Goal: Communication & Community: Ask a question

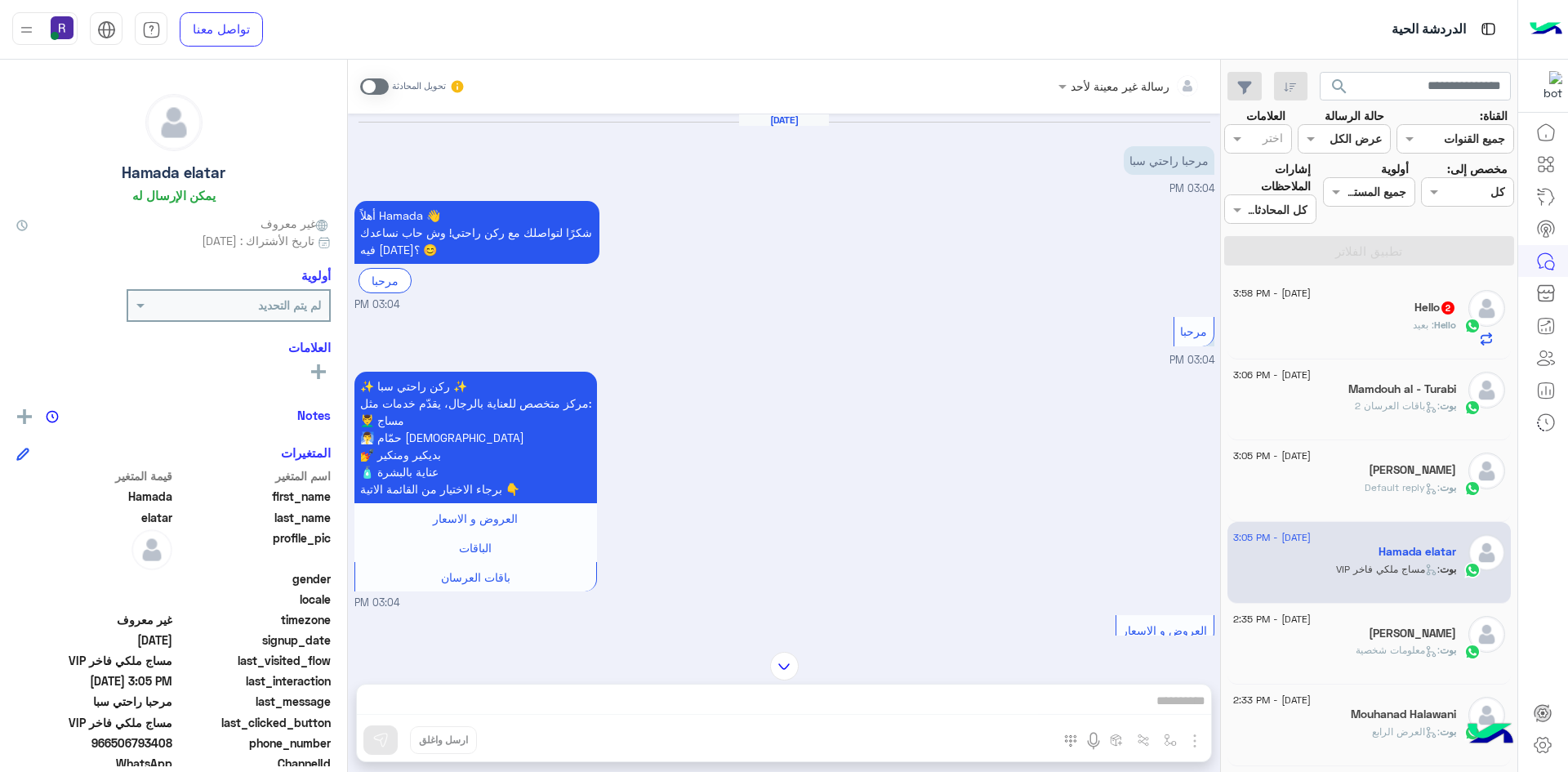
scroll to position [427, 0]
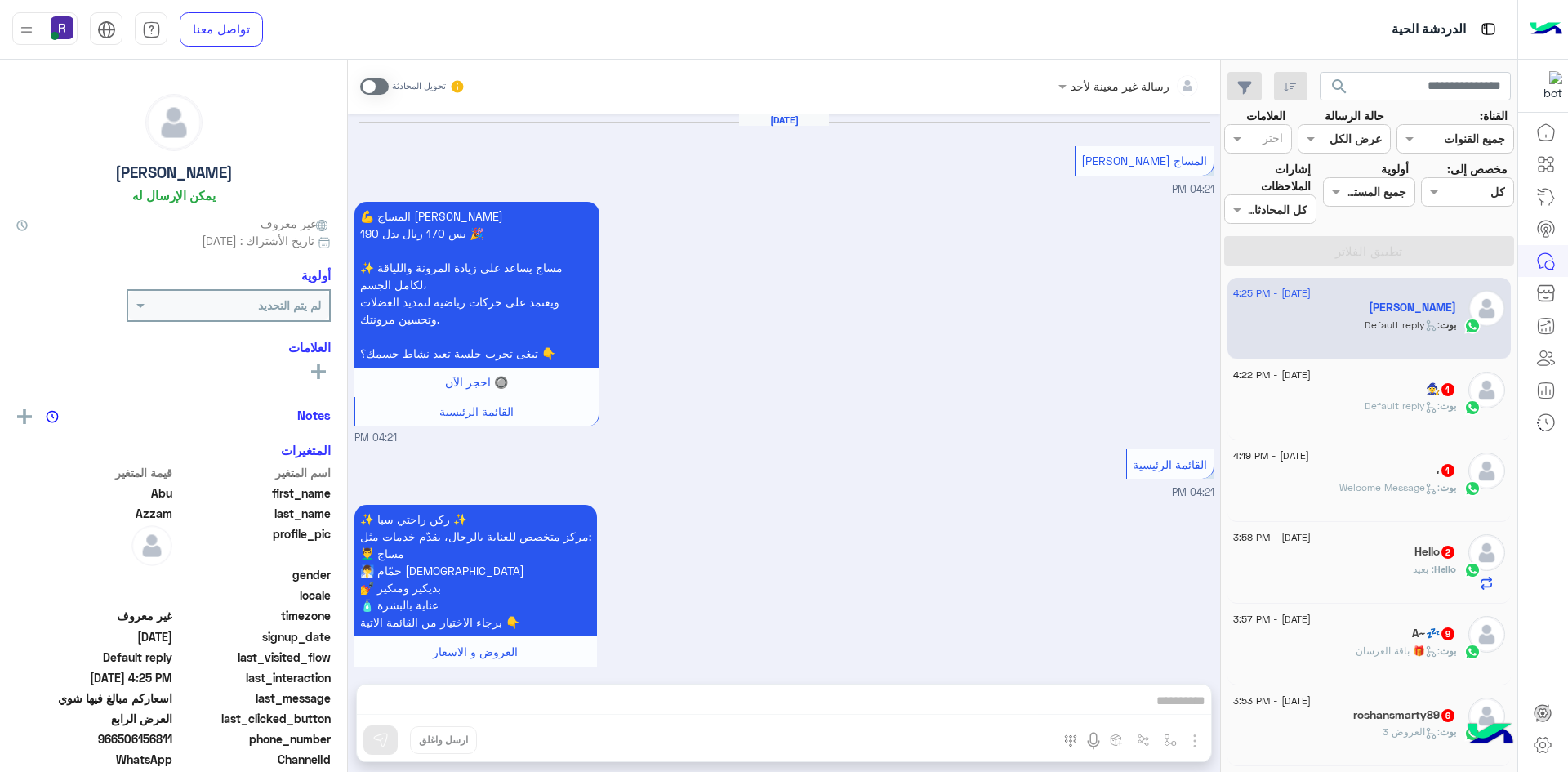
scroll to position [3030, 0]
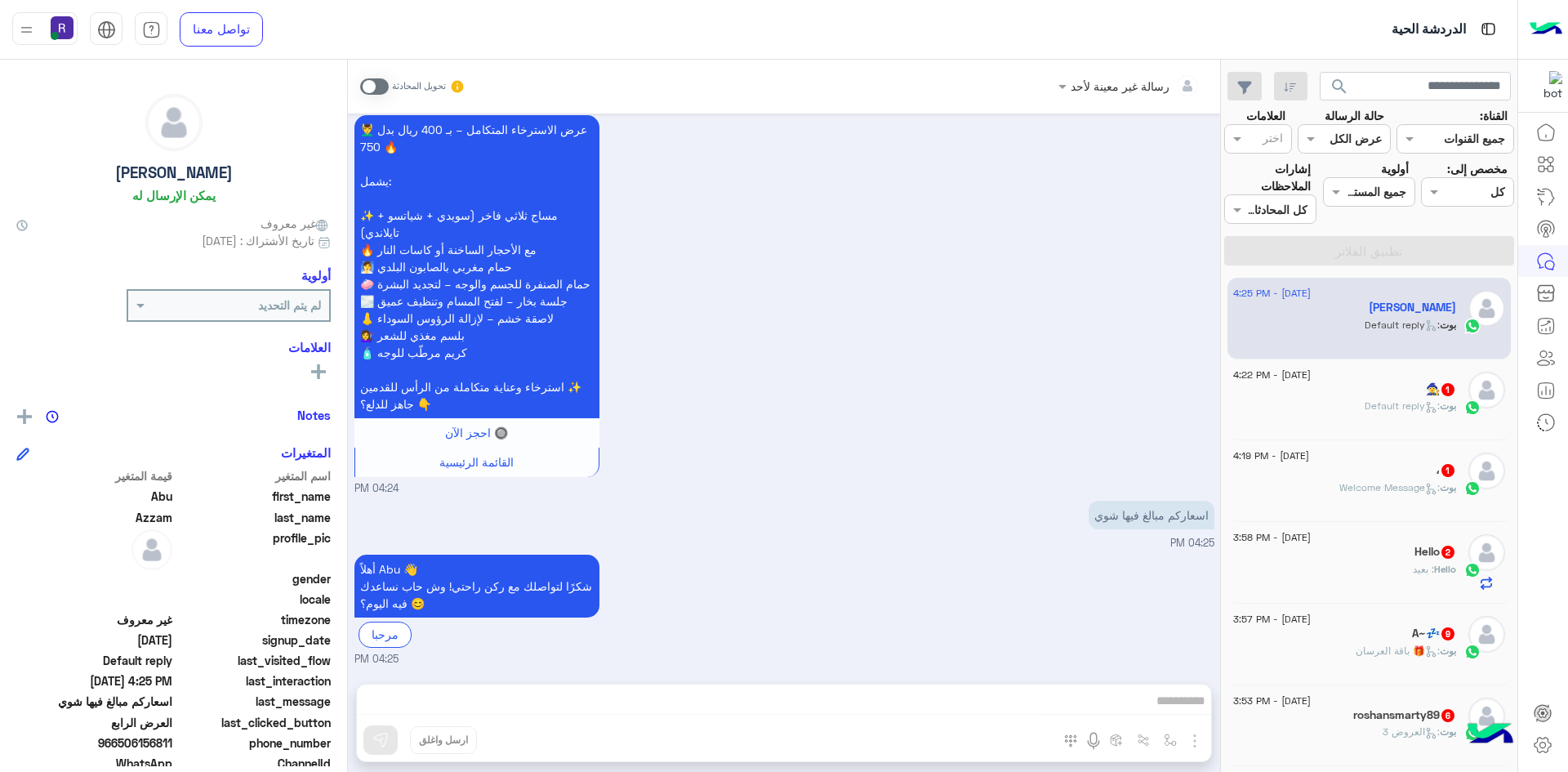
click at [1413, 406] on span ": Default reply" at bounding box center [1402, 405] width 75 height 12
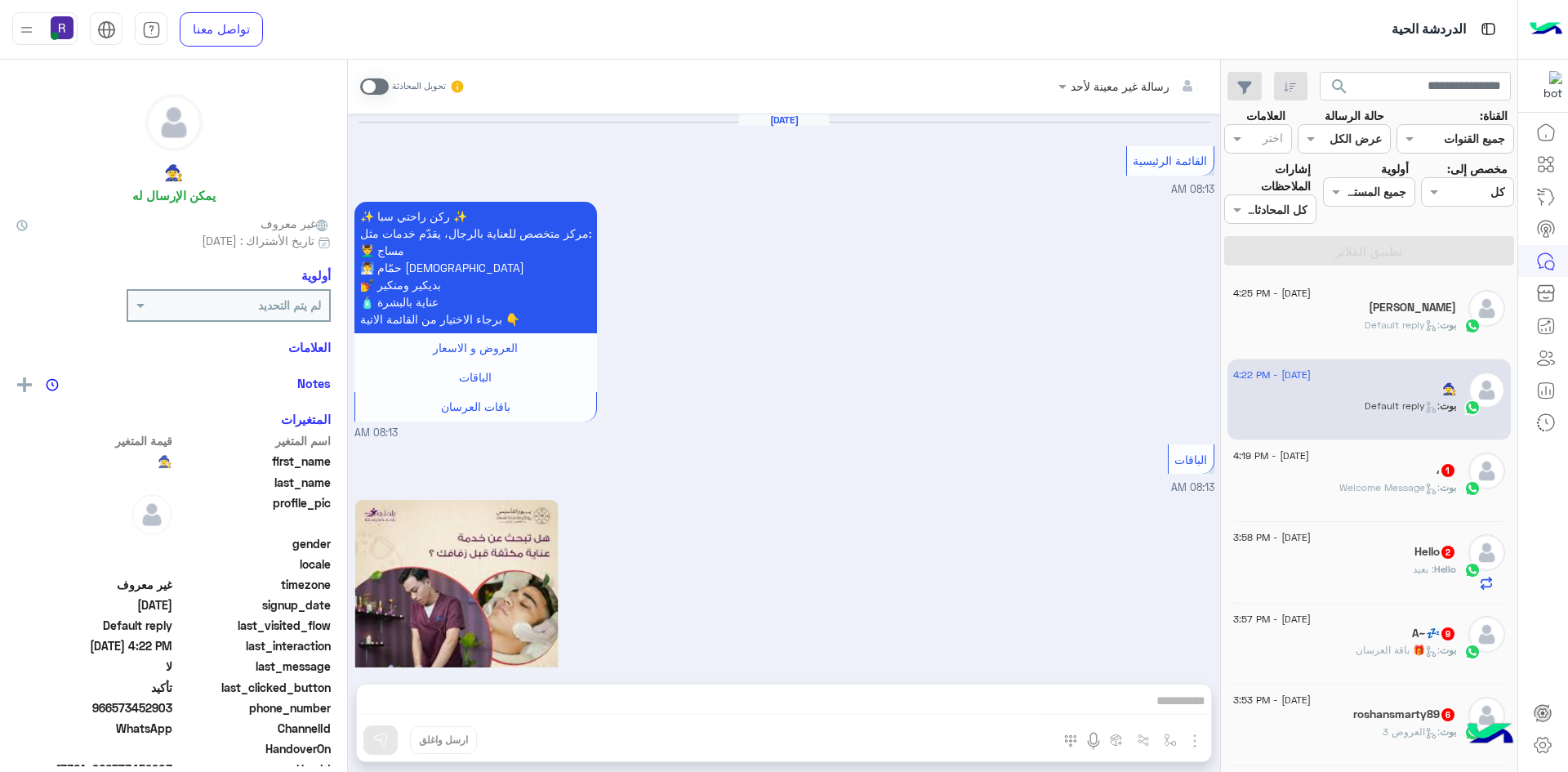
scroll to position [1067, 0]
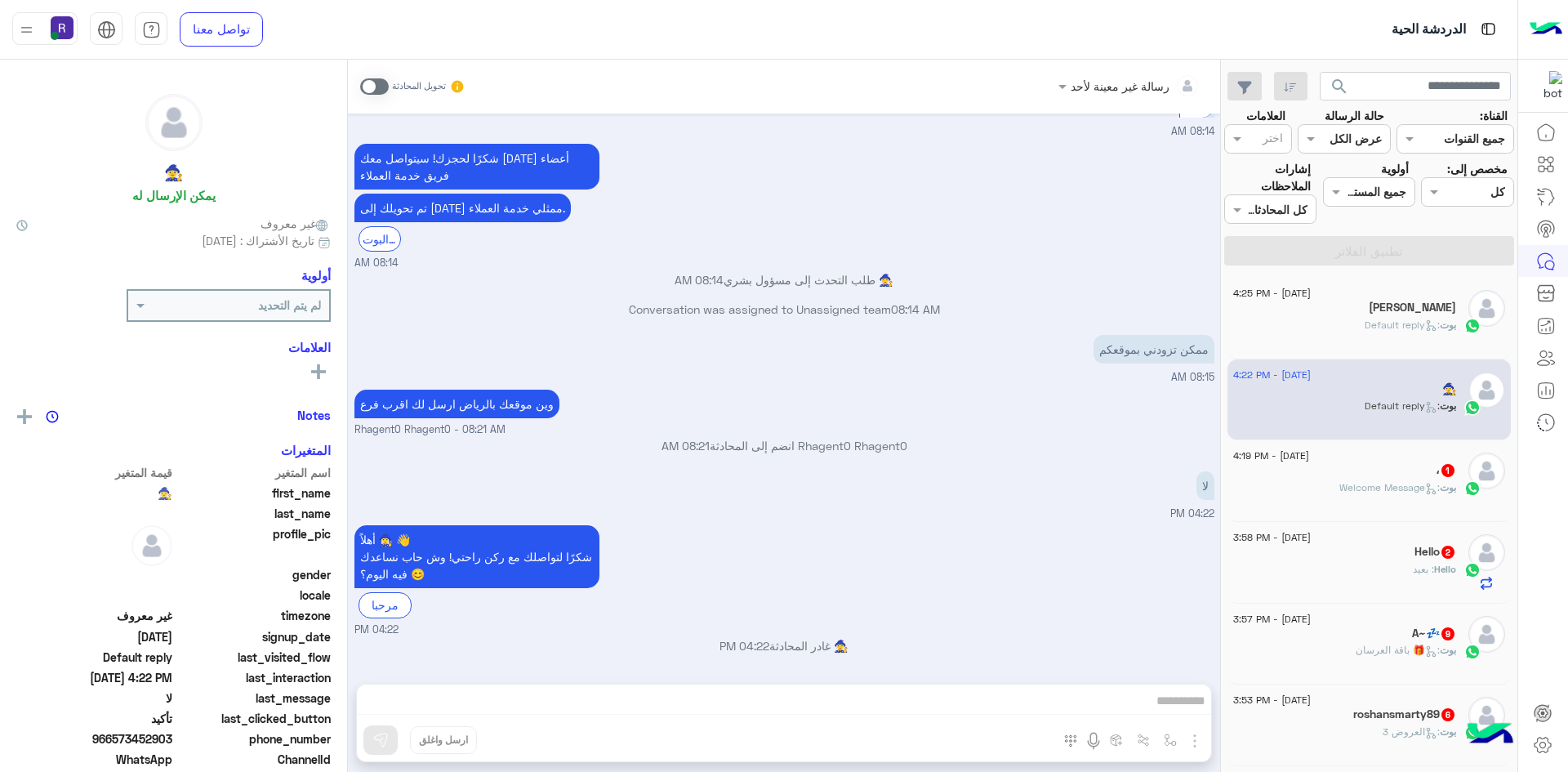
click at [1385, 486] on span ": Welcome Message" at bounding box center [1389, 487] width 100 height 12
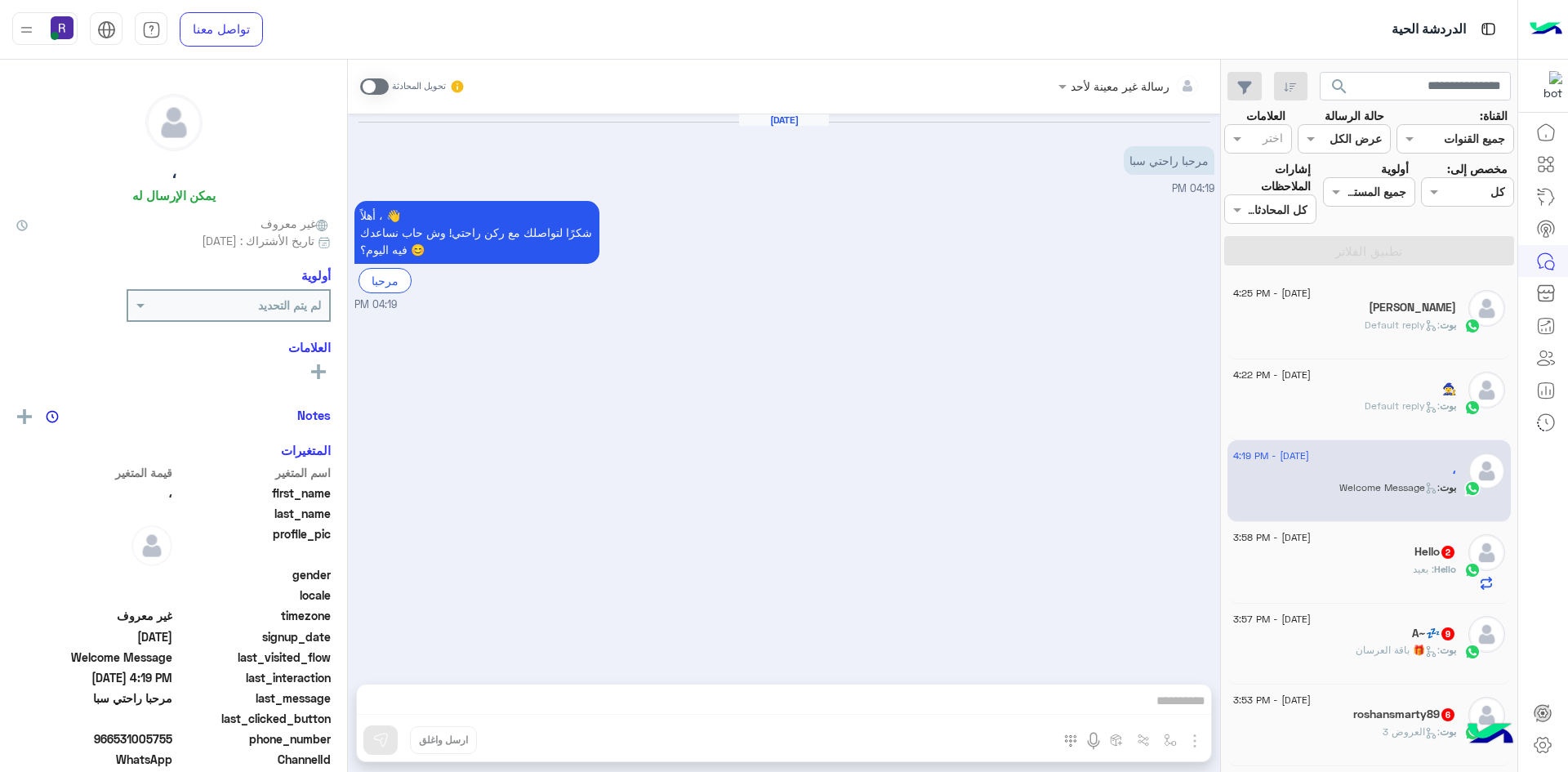
click at [1367, 389] on div "🧙‍♀️" at bounding box center [1344, 390] width 223 height 17
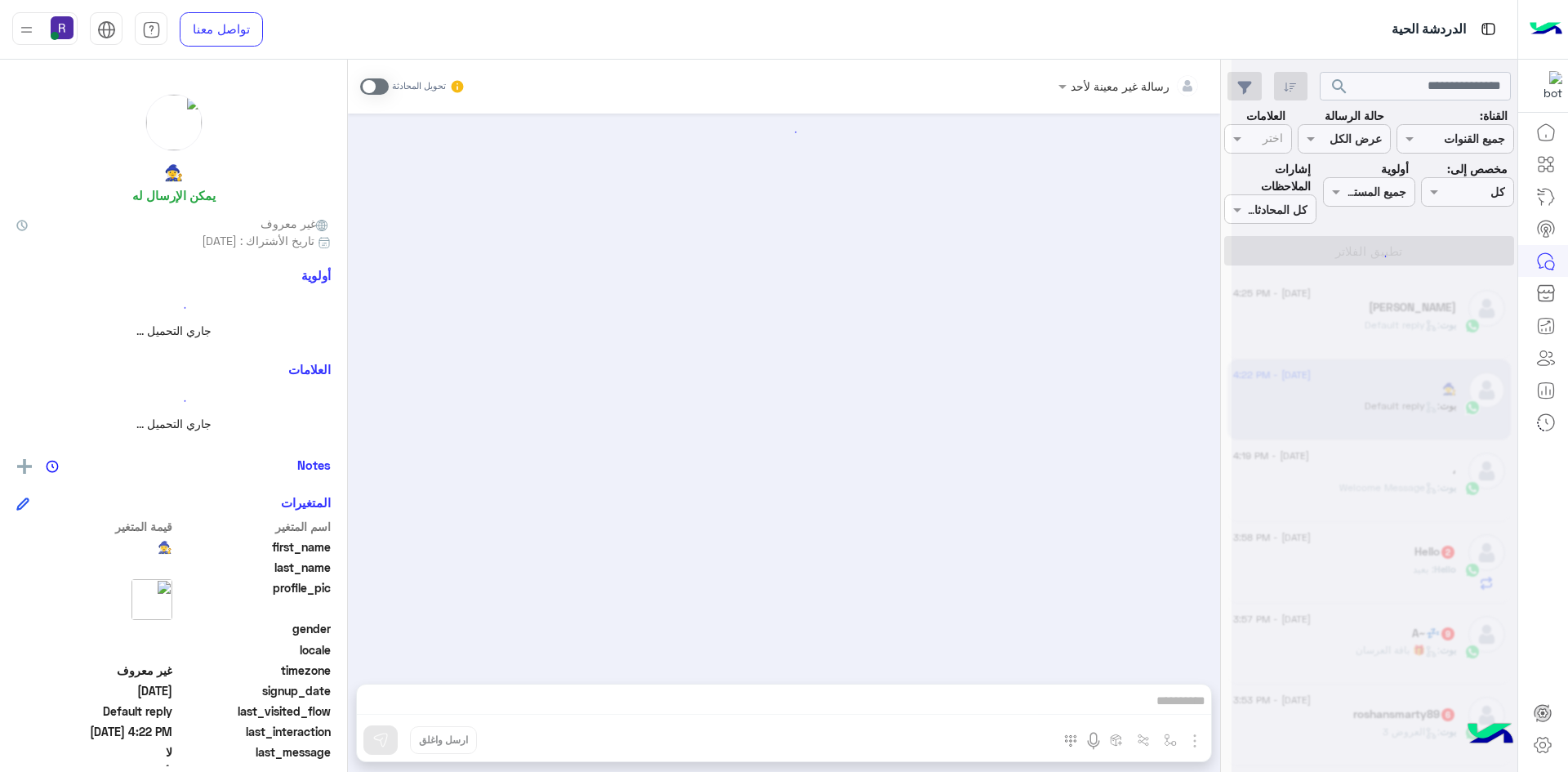
scroll to position [1067, 0]
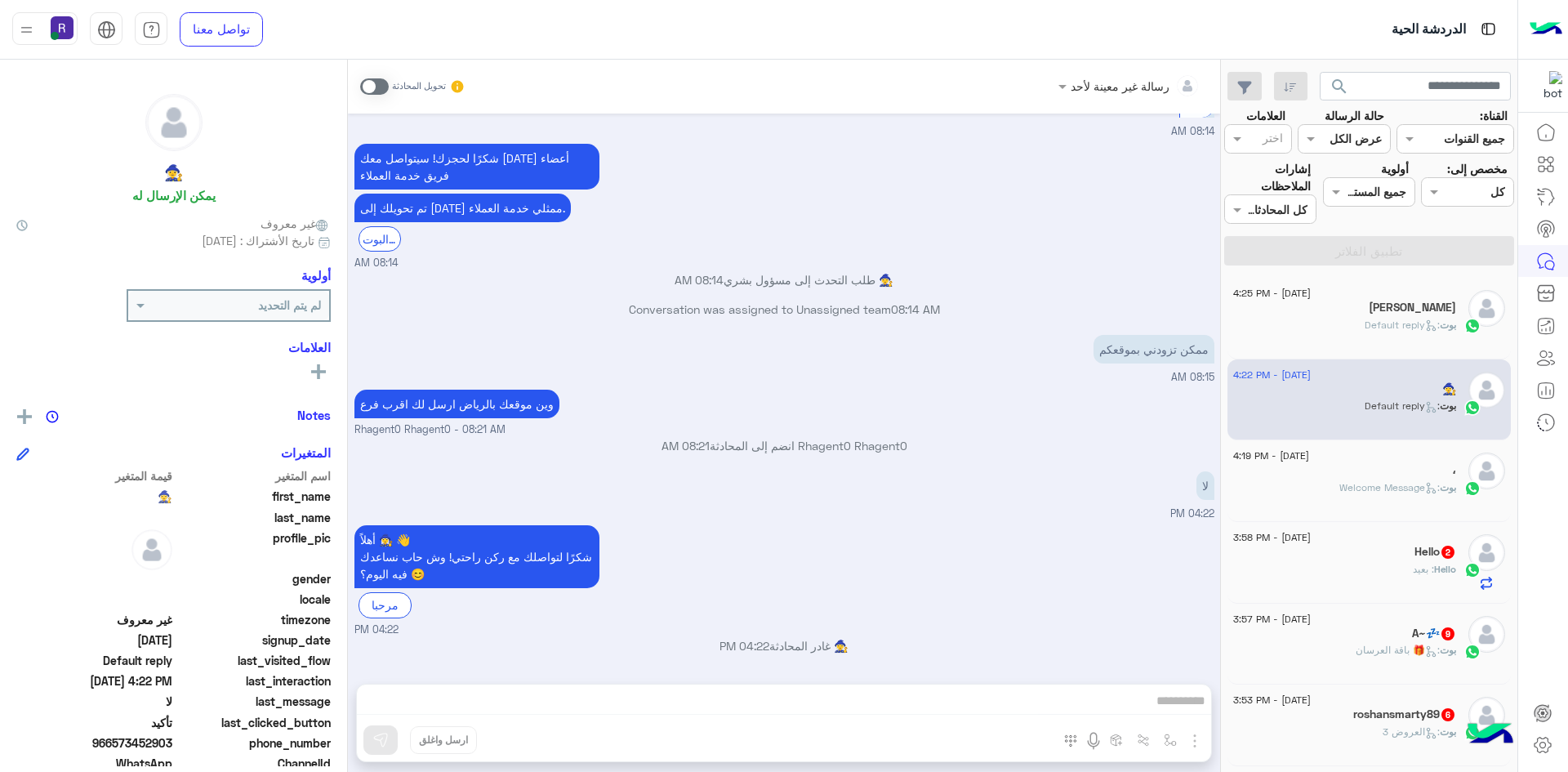
click at [1358, 516] on div "15 August - 4:19 PM ، بوت : Welcome Message" at bounding box center [1369, 481] width 284 height 82
click at [1381, 585] on div "Hello : بعيد" at bounding box center [1344, 576] width 223 height 29
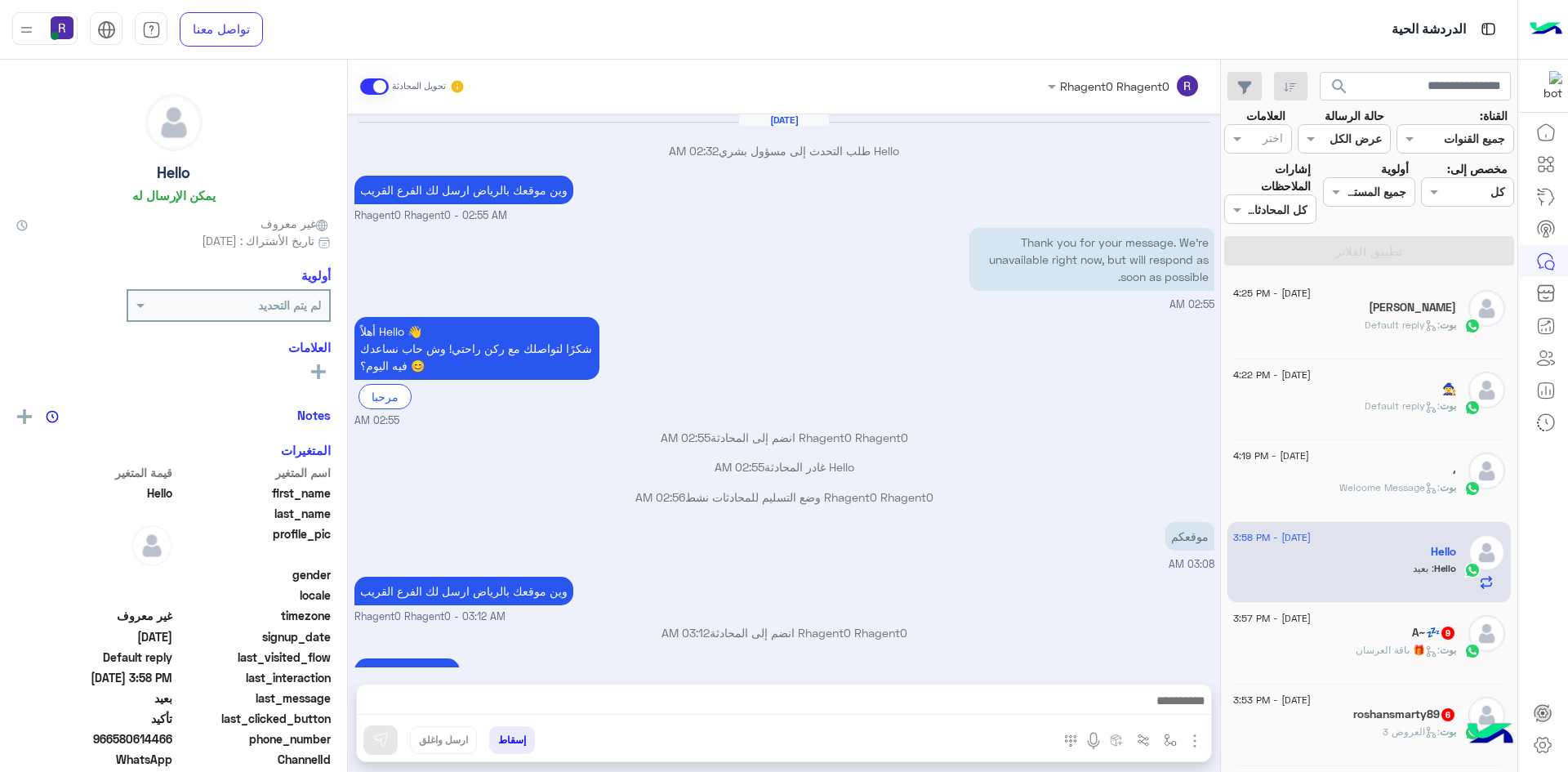
scroll to position [884, 0]
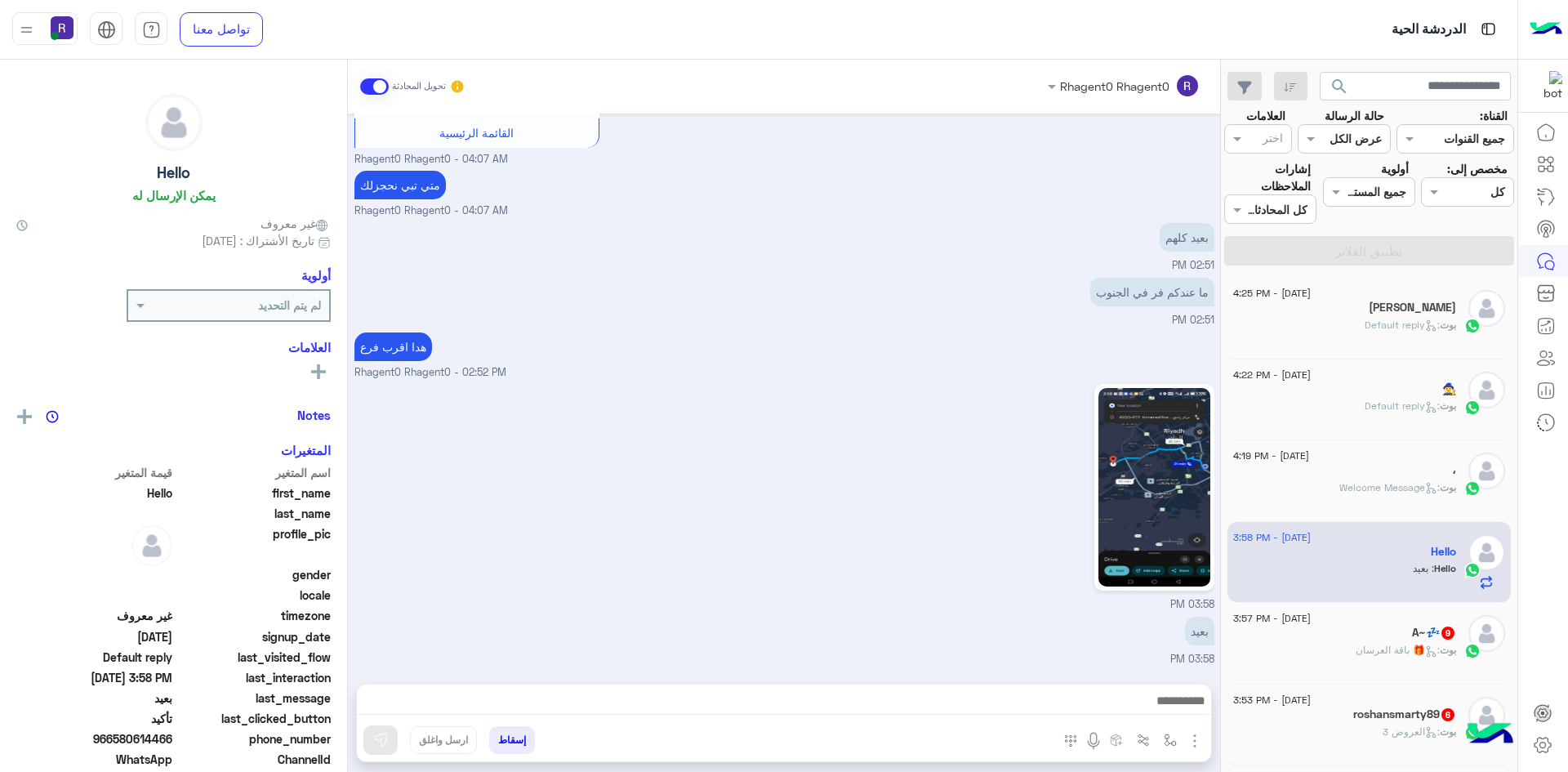
click at [1358, 489] on span ": Welcome Message" at bounding box center [1389, 487] width 100 height 12
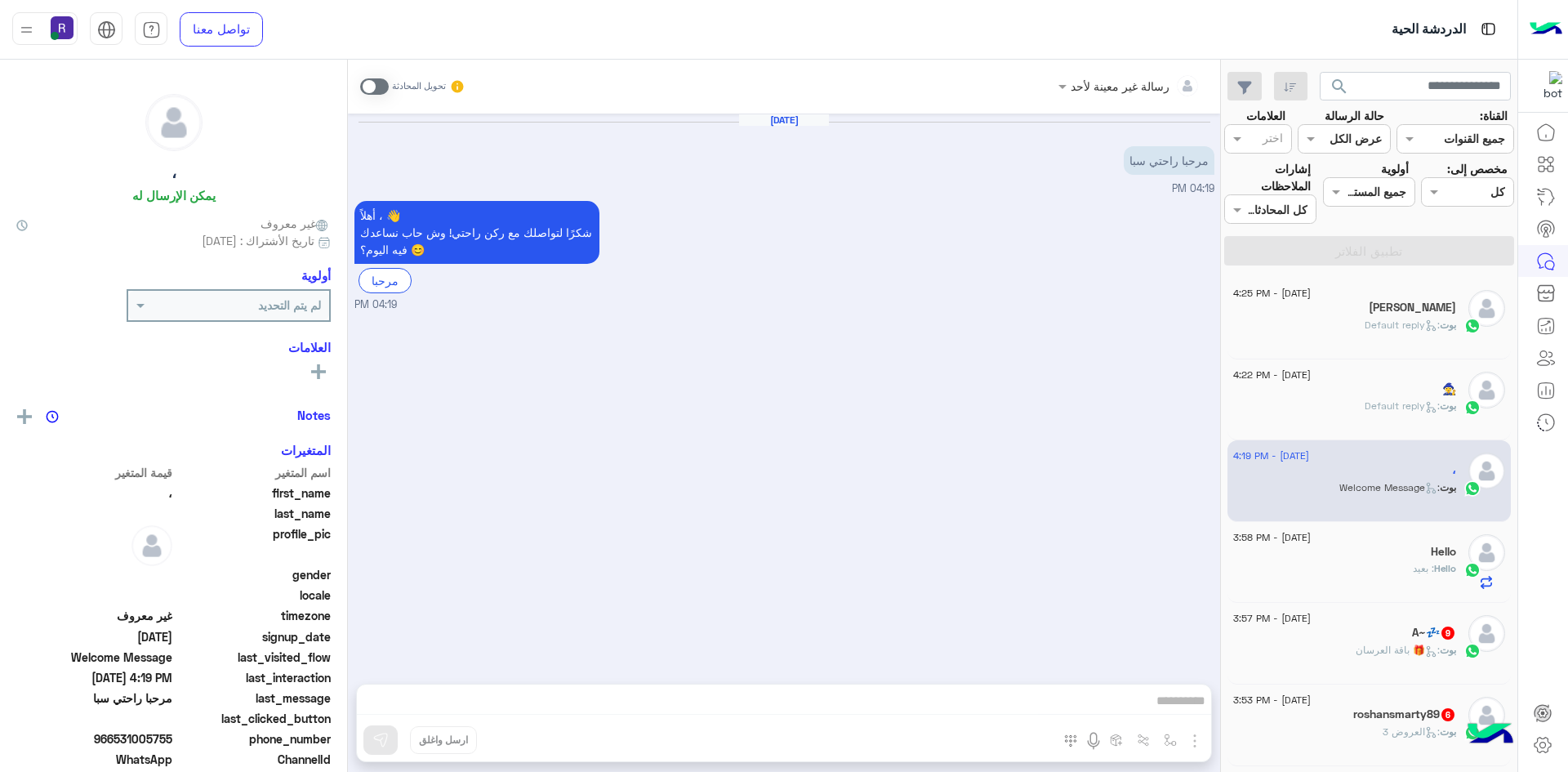
click at [1354, 406] on div "بوت : Default reply" at bounding box center [1344, 413] width 223 height 29
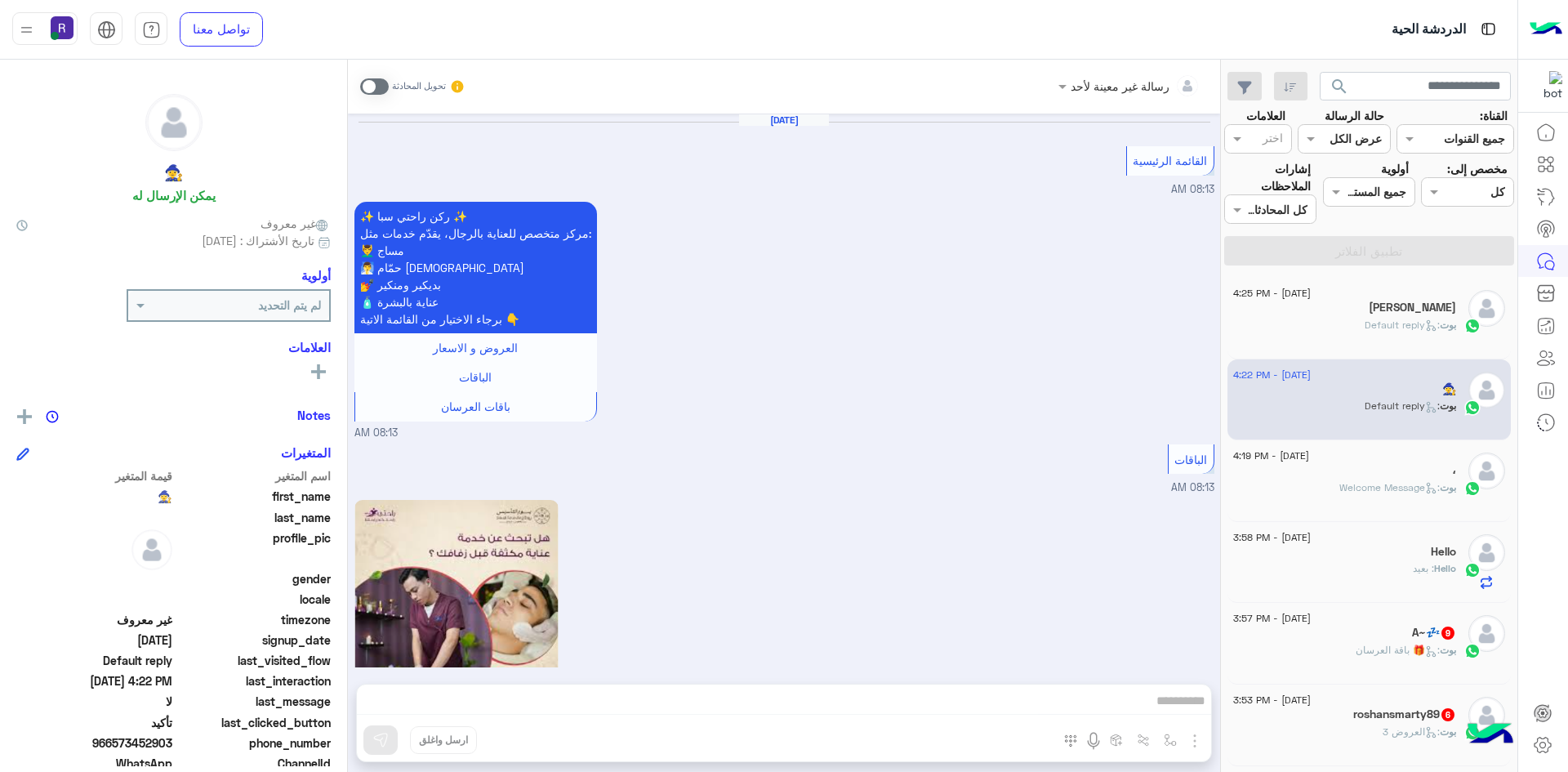
scroll to position [1067, 0]
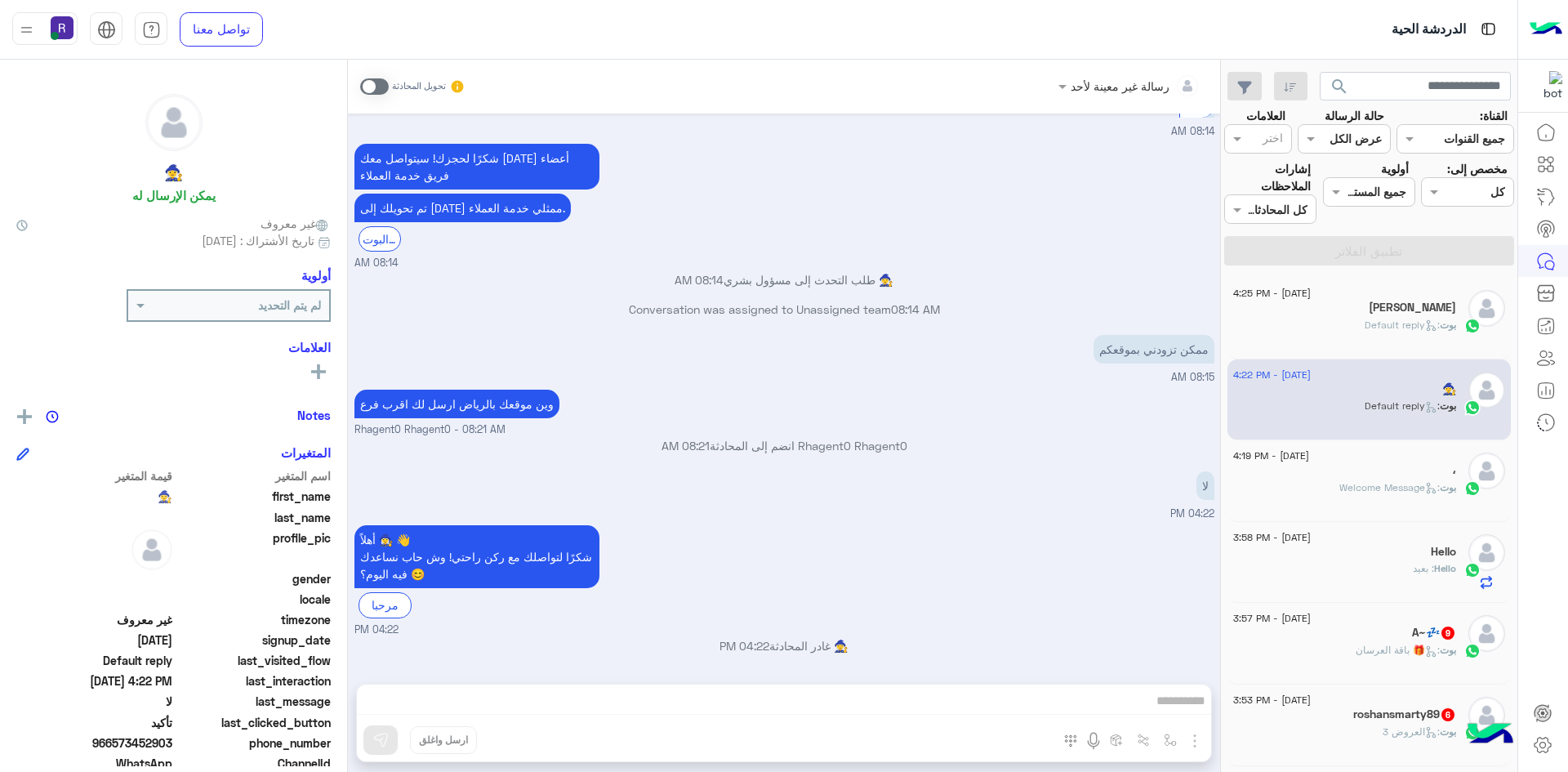
click at [1347, 481] on span ": Welcome Message" at bounding box center [1389, 487] width 100 height 12
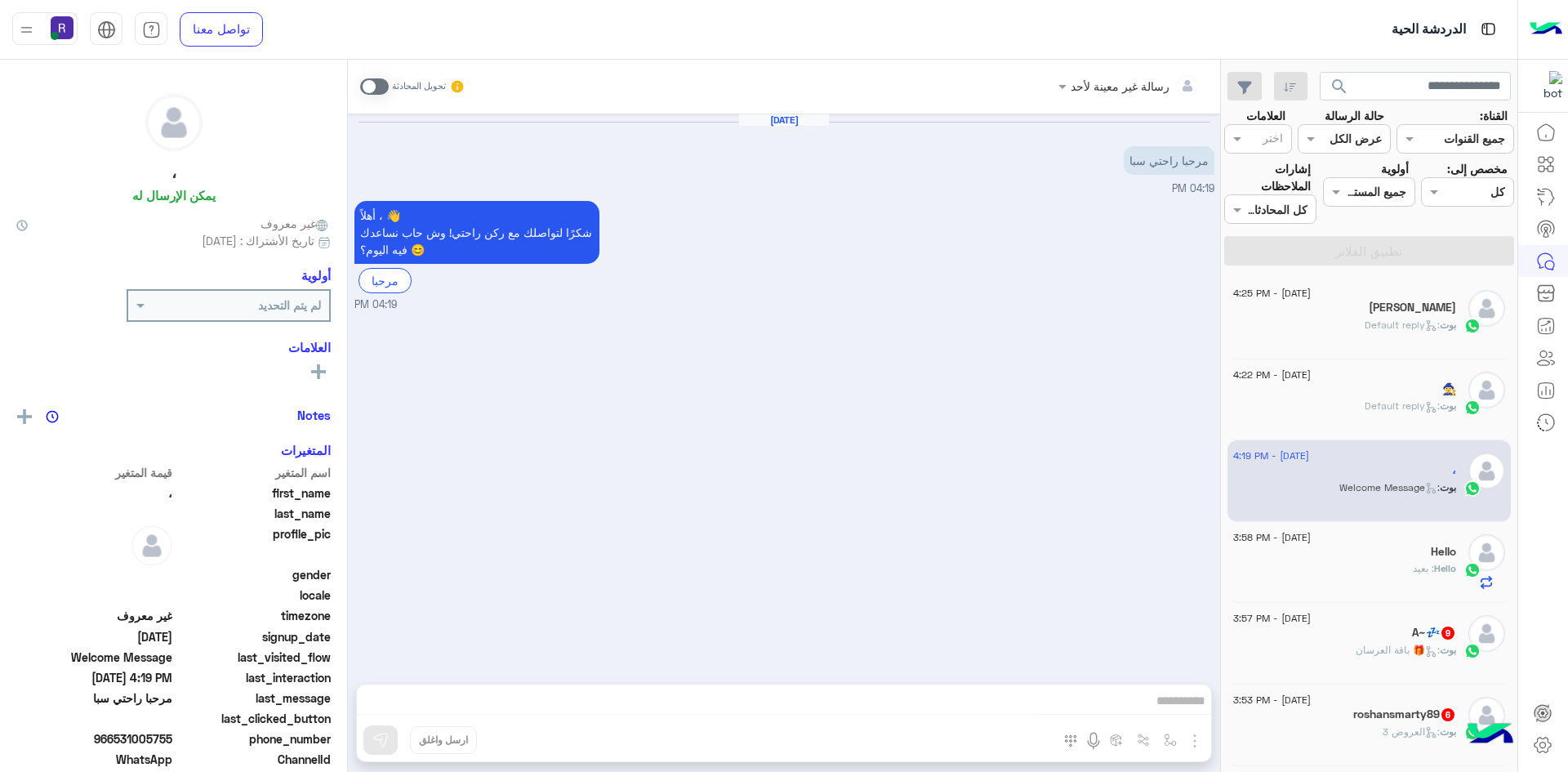
click at [1365, 559] on div "Hello" at bounding box center [1344, 553] width 223 height 17
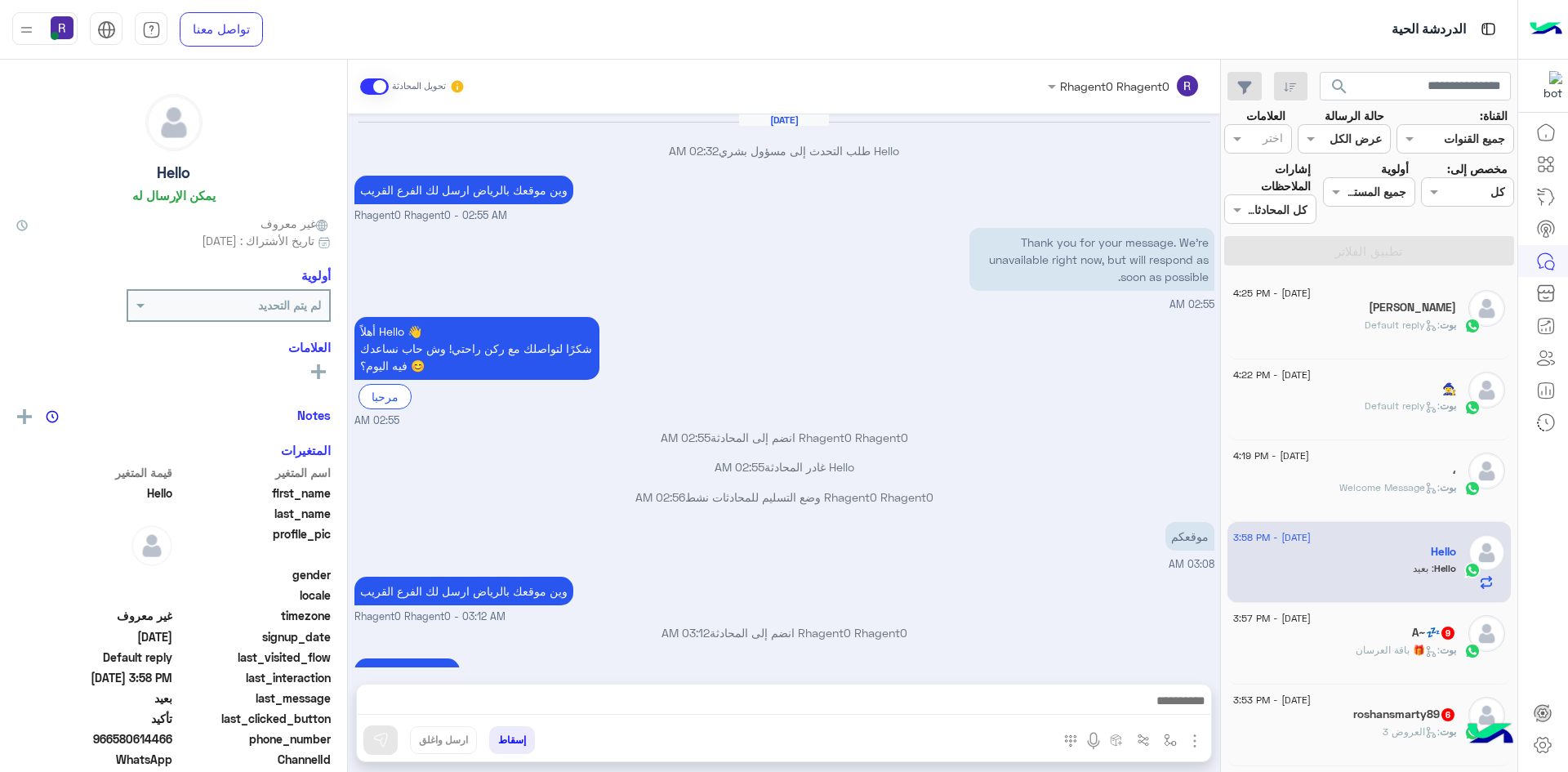
scroll to position [884, 0]
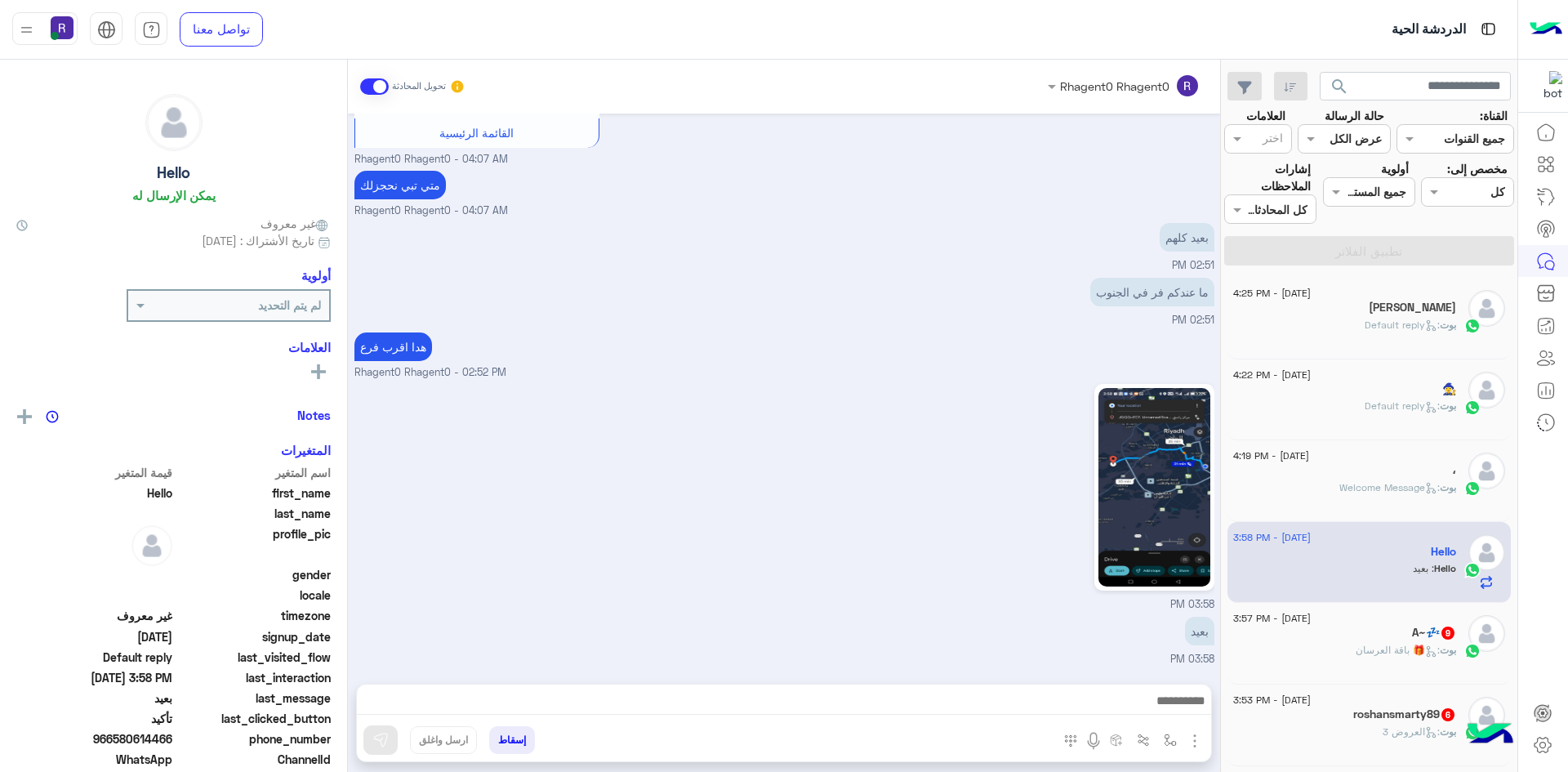
click at [1379, 640] on div "A~💤 9" at bounding box center [1344, 634] width 223 height 17
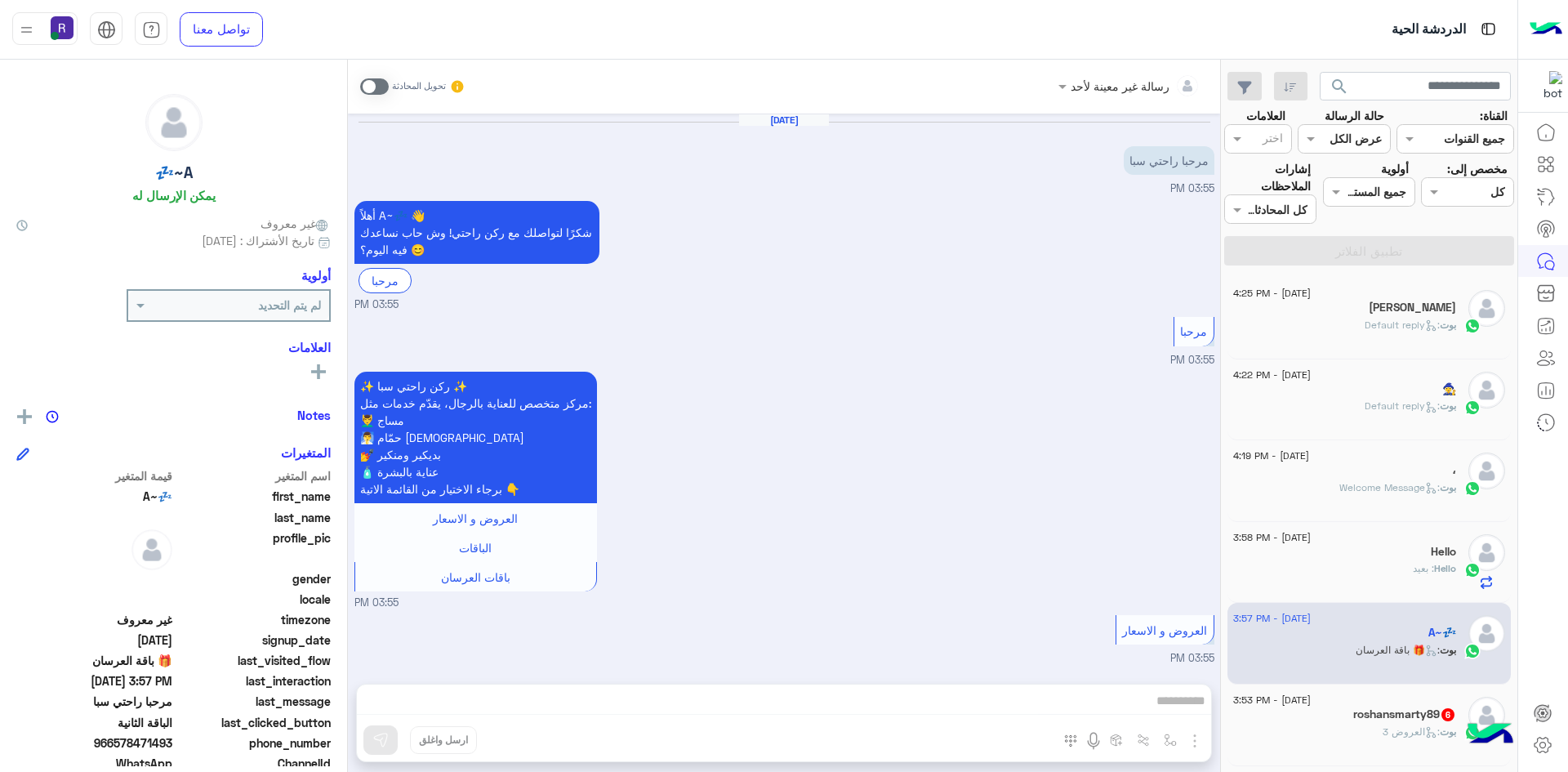
scroll to position [2397, 0]
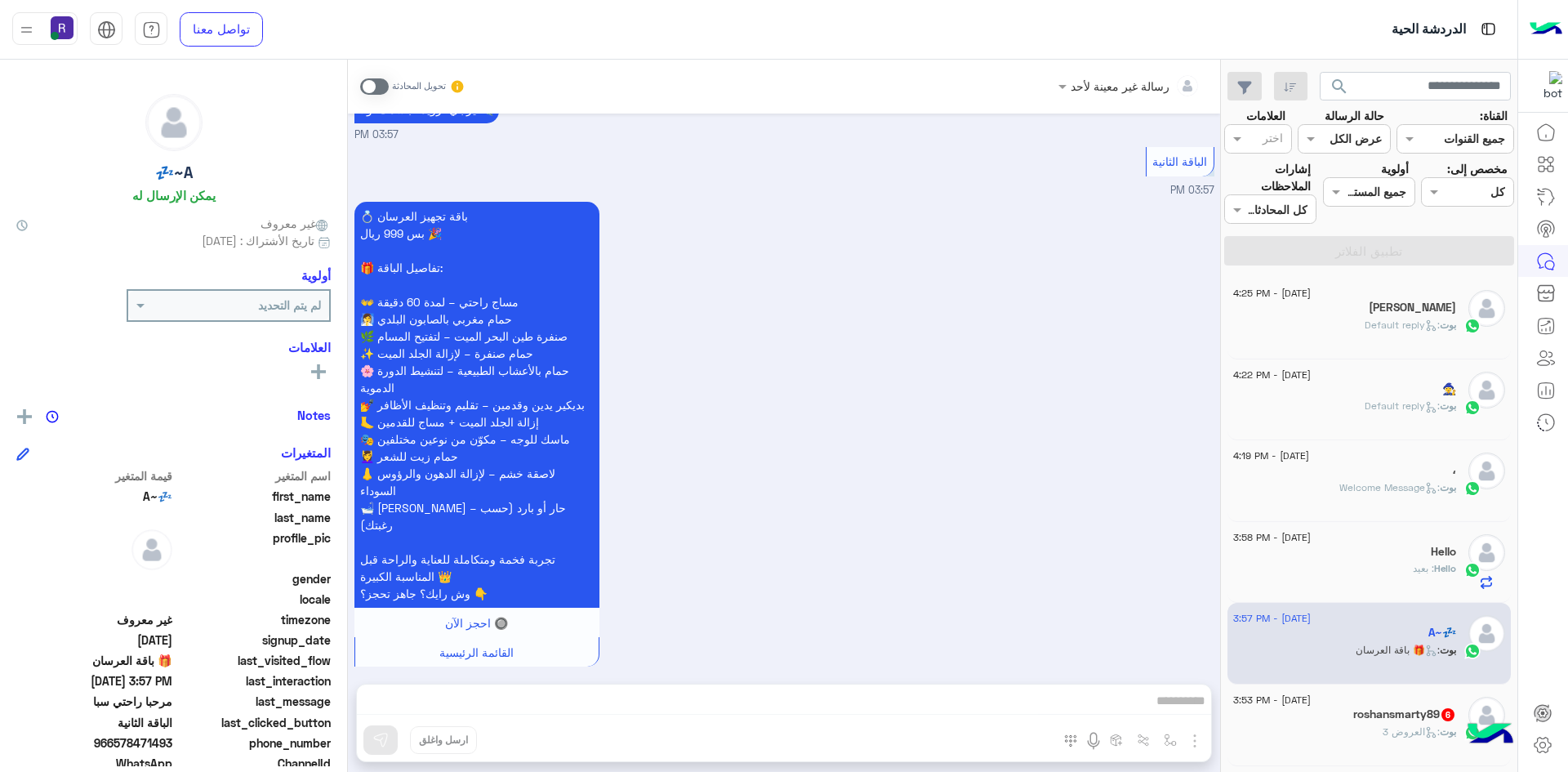
click at [1385, 581] on div "Hello : بعيد" at bounding box center [1344, 575] width 223 height 29
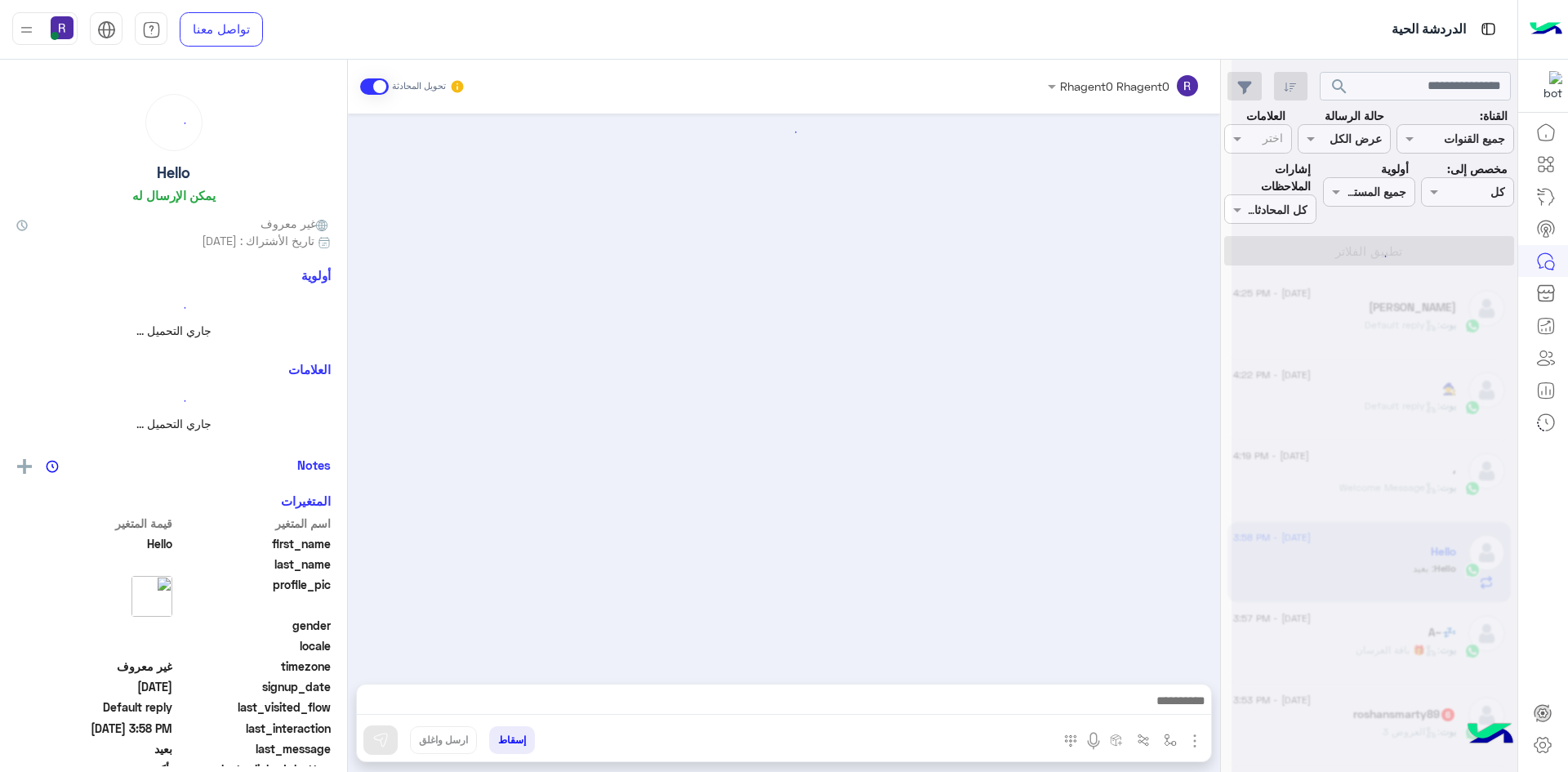
scroll to position [884, 0]
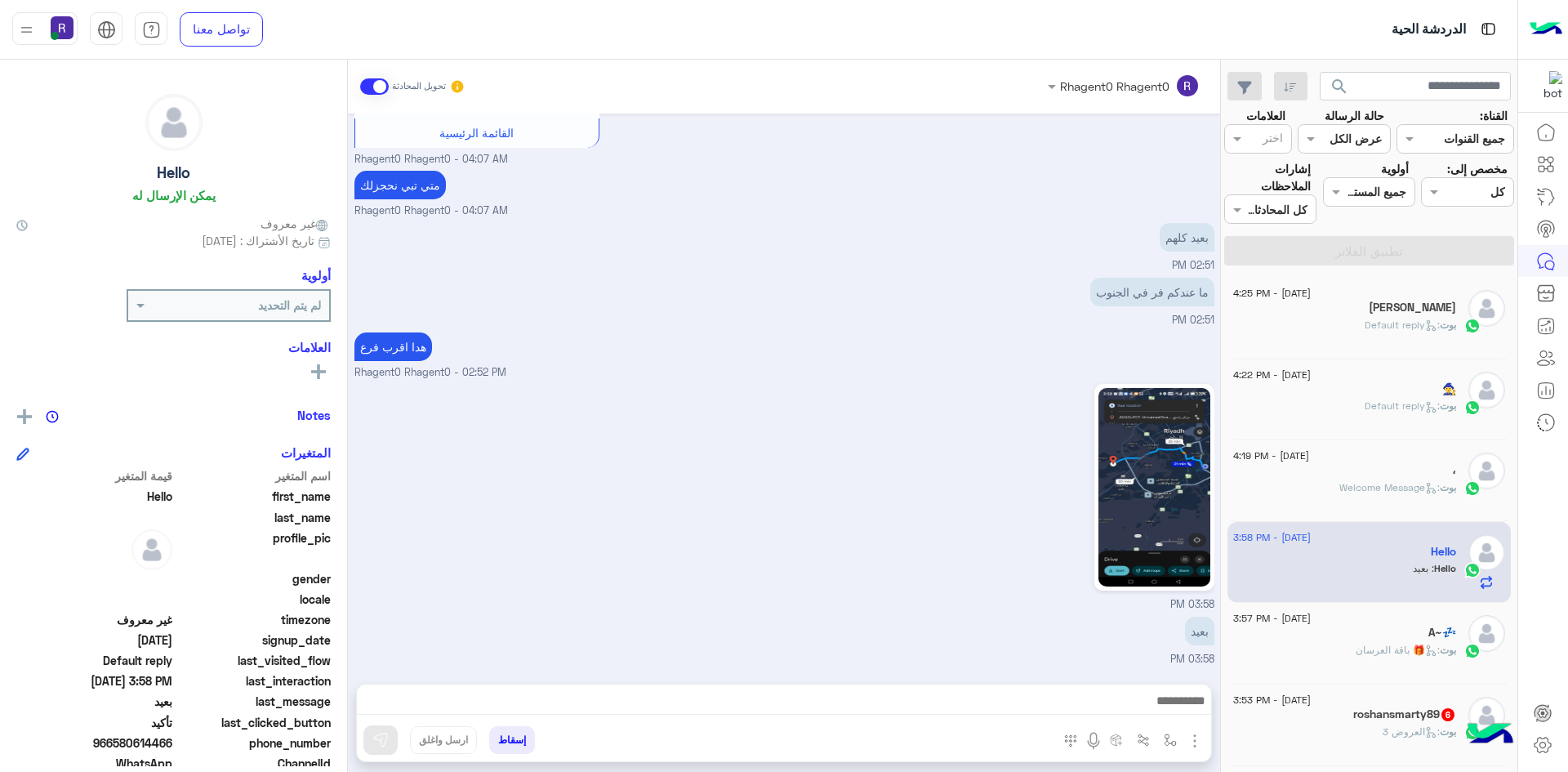
click at [1385, 583] on div "Hello : بعيد" at bounding box center [1344, 575] width 223 height 29
click at [1385, 664] on div "بوت : 🎁 باقة العرسان" at bounding box center [1344, 657] width 223 height 29
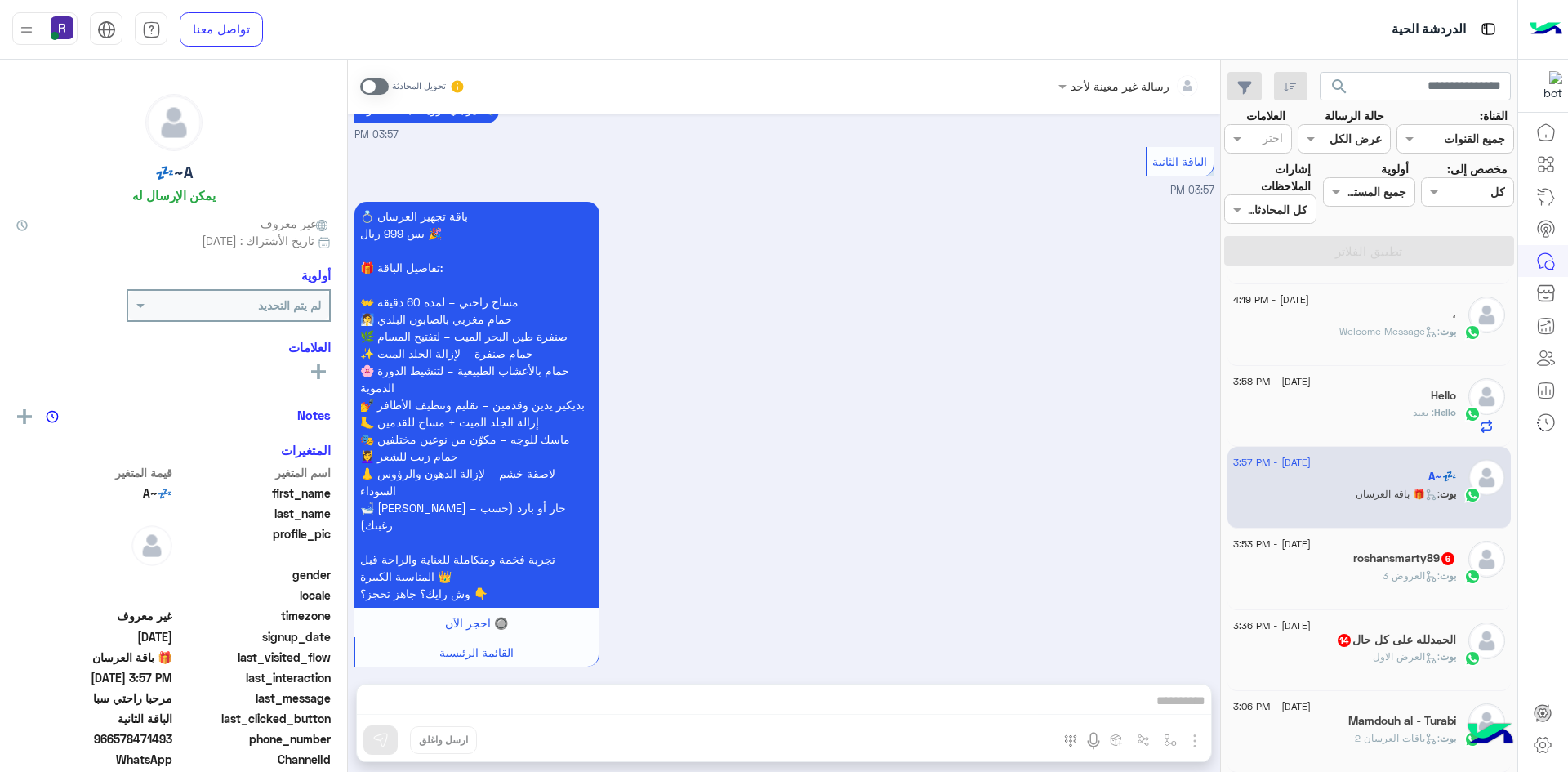
scroll to position [163, 0]
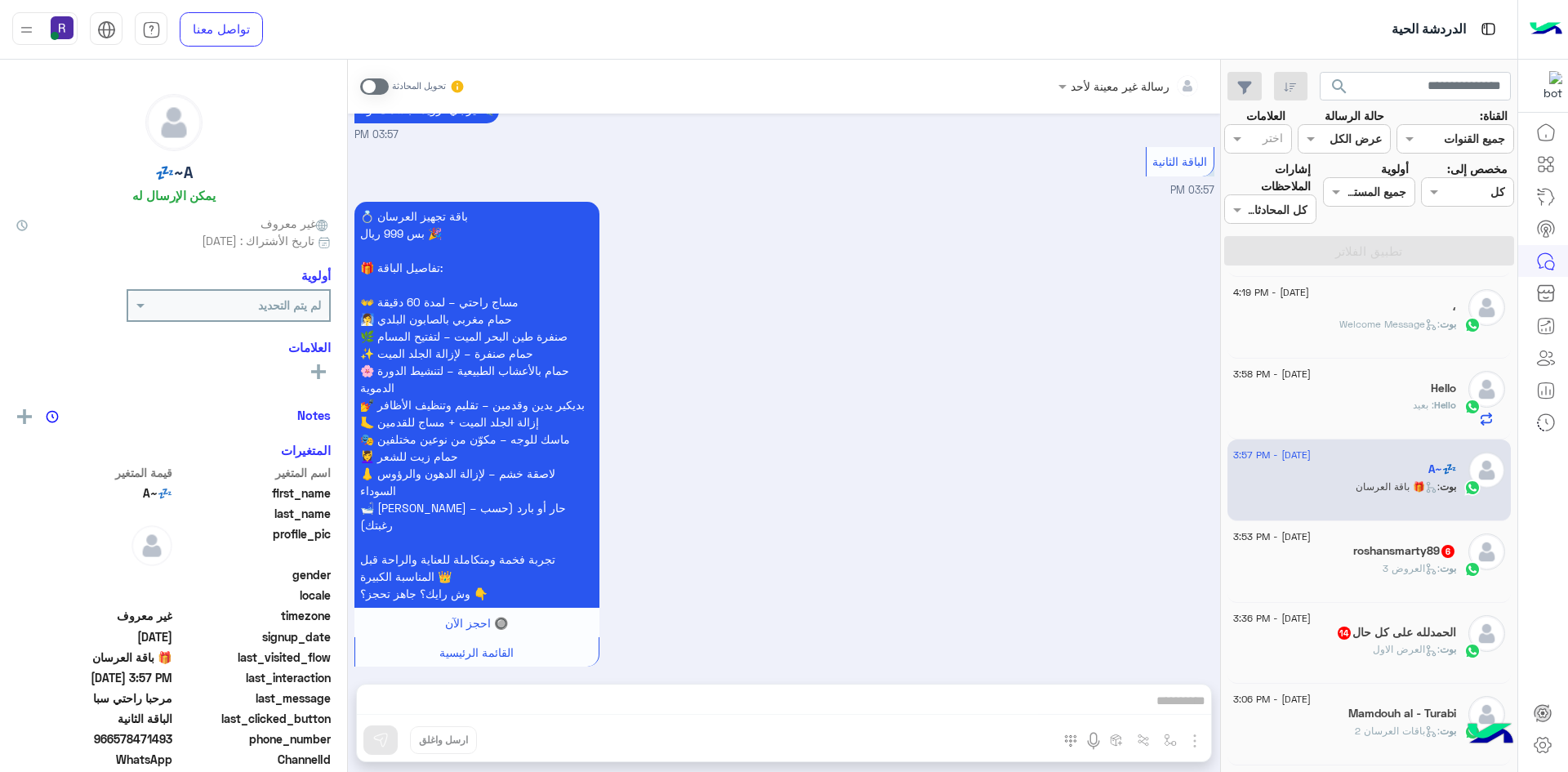
click at [1369, 558] on div "roshansmarty89 6" at bounding box center [1344, 552] width 223 height 17
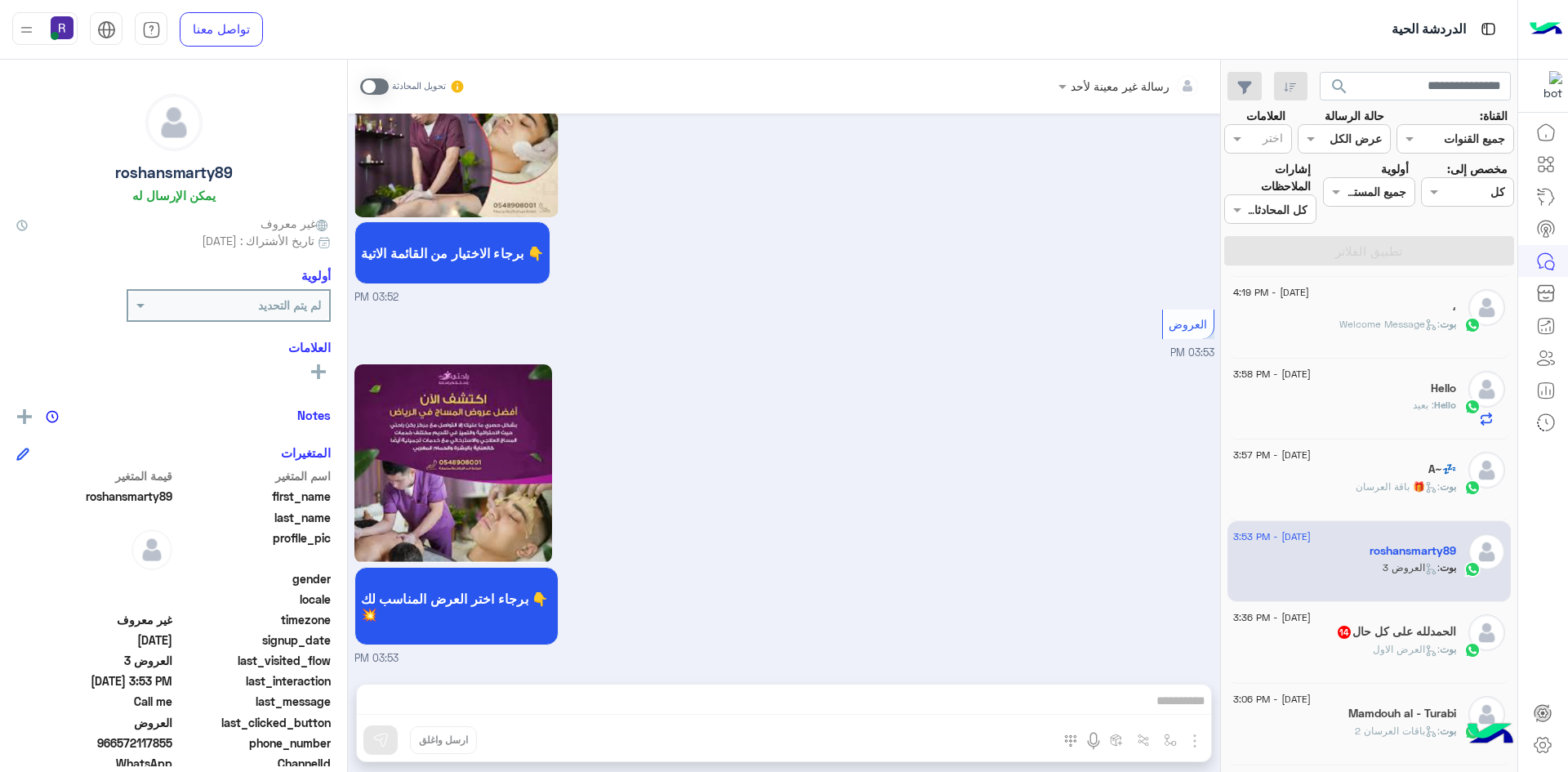
scroll to position [408, 0]
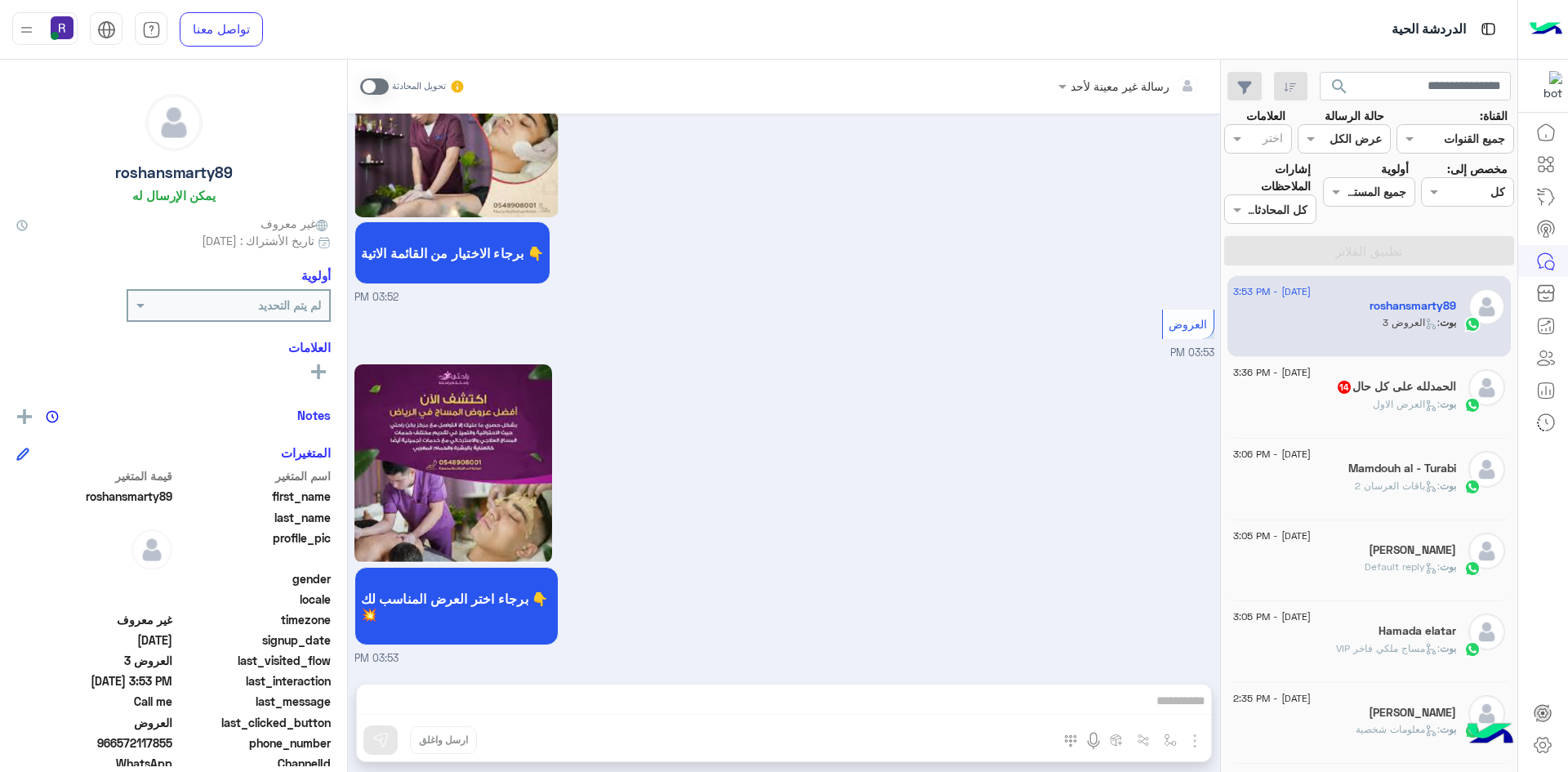
click at [1373, 405] on span "بوت : العرض الاول" at bounding box center [1414, 404] width 83 height 12
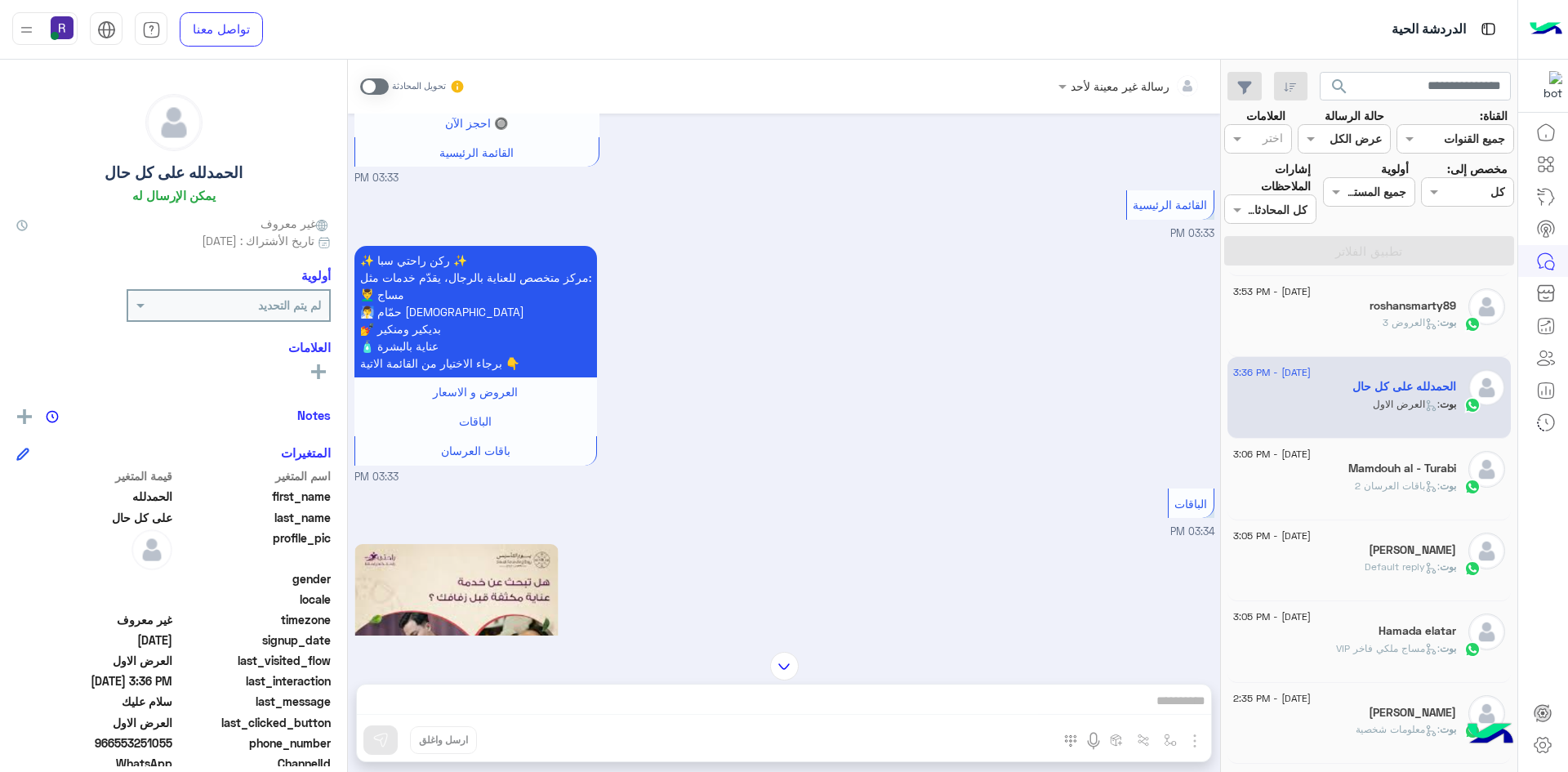
scroll to position [975, 0]
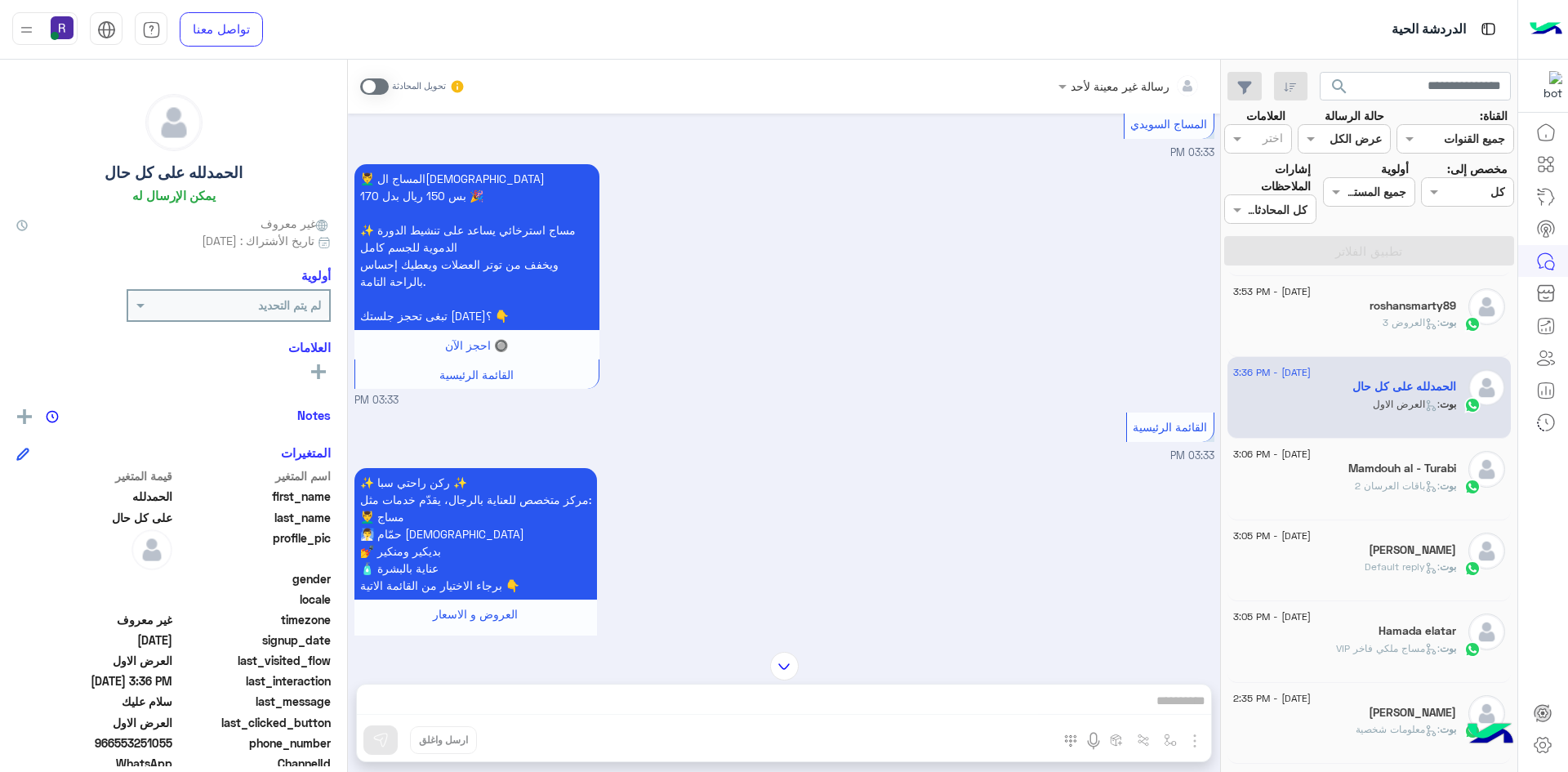
click at [1329, 492] on div "بوت : باقات العرسان 2" at bounding box center [1344, 493] width 223 height 29
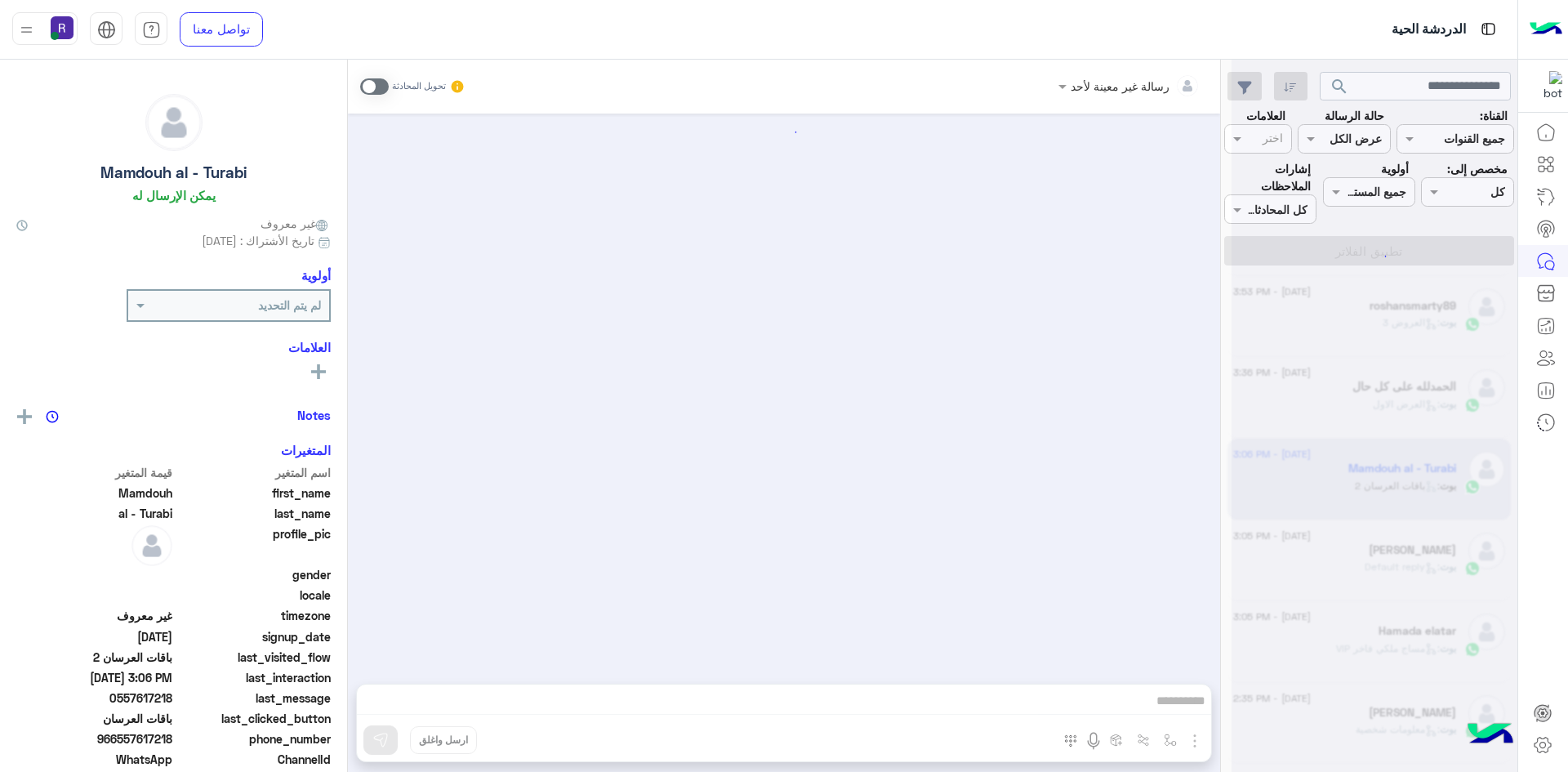
scroll to position [1466, 0]
